Goal: Task Accomplishment & Management: Manage account settings

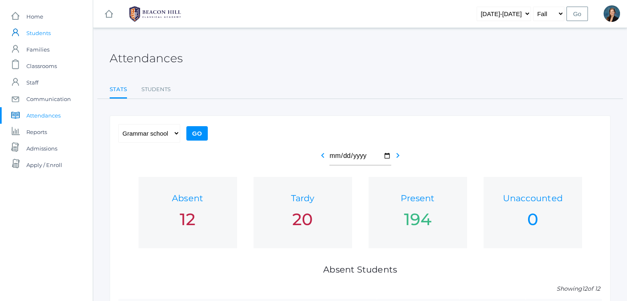
click at [30, 35] on span "Students" at bounding box center [38, 33] width 24 height 16
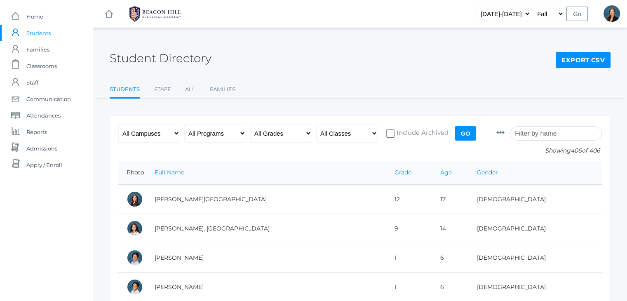
click at [537, 138] on input "search" at bounding box center [555, 133] width 91 height 14
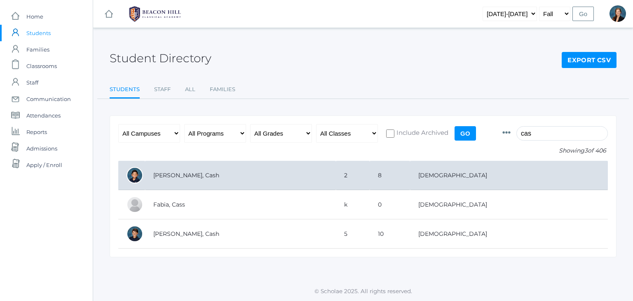
type input "cas"
click at [171, 168] on td "[PERSON_NAME], Cash" at bounding box center [240, 175] width 191 height 29
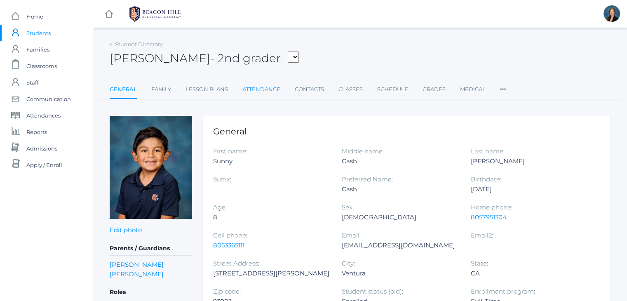
click at [269, 90] on link "Attendance" at bounding box center [261, 89] width 38 height 16
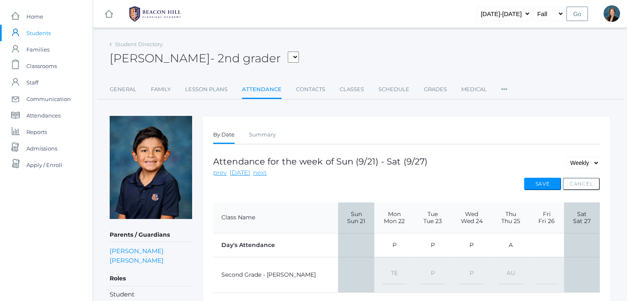
click at [501, 269] on select "-- Present Present-At-Home Tardy Excused Tardy Unexcused Absent Excused Absent …" at bounding box center [510, 274] width 25 height 19
select select "TE"
click at [498, 265] on select "-- Present Present-At-Home Tardy Excused Tardy Unexcused Absent Excused Absent …" at bounding box center [510, 274] width 25 height 19
click at [541, 181] on button "Save" at bounding box center [542, 184] width 37 height 12
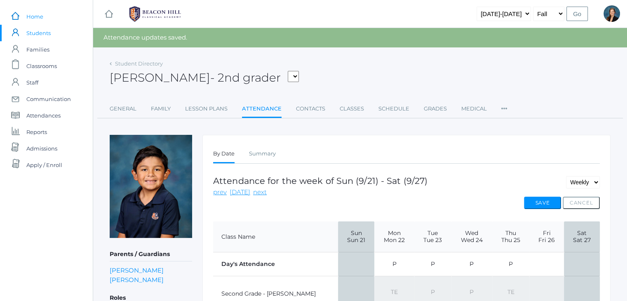
click at [41, 13] on span "Home" at bounding box center [34, 16] width 17 height 16
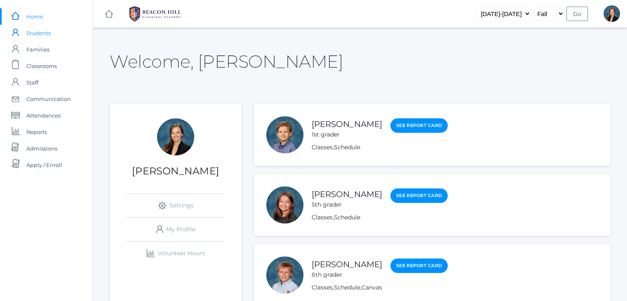
click at [34, 31] on span "Students" at bounding box center [38, 33] width 24 height 16
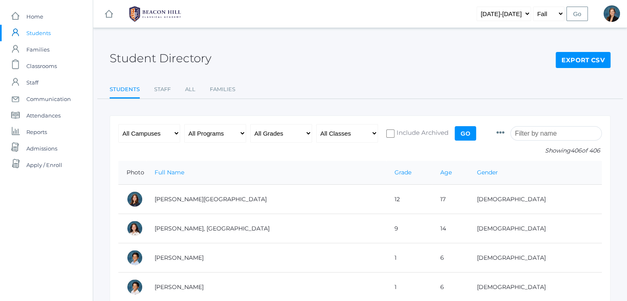
click at [283, 94] on ul "Students Staff All Families" at bounding box center [360, 90] width 501 height 18
click at [287, 43] on div "Student Directory Export CSV" at bounding box center [360, 53] width 501 height 30
